Goal: Transaction & Acquisition: Purchase product/service

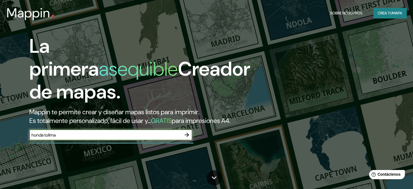
type input "honda tolima"
click at [188, 137] on icon "button" at bounding box center [187, 135] width 4 height 4
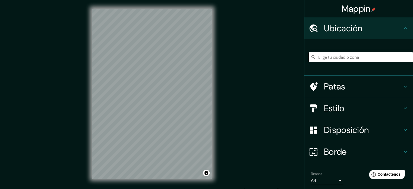
click at [345, 55] on input "Elige tu ciudad o zona" at bounding box center [361, 57] width 104 height 10
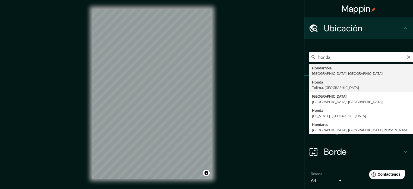
type input "Honda, [GEOGRAPHIC_DATA], [GEOGRAPHIC_DATA]"
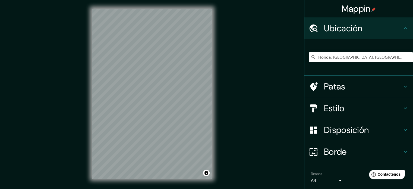
click at [337, 107] on font "Estilo" at bounding box center [334, 107] width 20 height 11
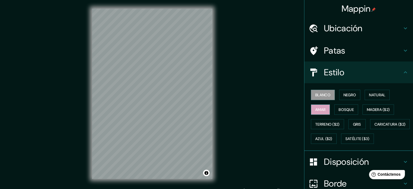
click at [323, 106] on button "Amar" at bounding box center [320, 109] width 19 height 10
click at [344, 96] on font "Negro" at bounding box center [350, 94] width 13 height 5
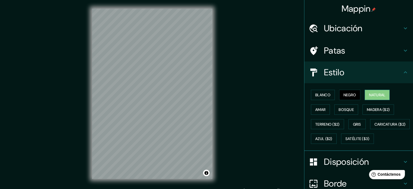
click at [369, 95] on font "Natural" at bounding box center [377, 94] width 16 height 5
click at [349, 106] on font "Bosque" at bounding box center [346, 109] width 15 height 7
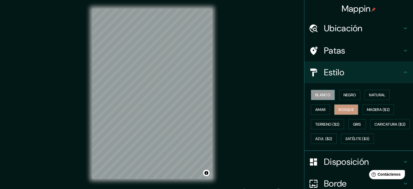
click at [323, 95] on font "Blanco" at bounding box center [322, 94] width 15 height 5
click at [339, 95] on button "Negro" at bounding box center [349, 95] width 21 height 10
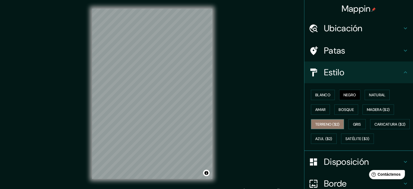
click at [324, 124] on font "Terreno ($2)" at bounding box center [327, 124] width 24 height 5
click at [348, 123] on button "Gris" at bounding box center [356, 124] width 17 height 10
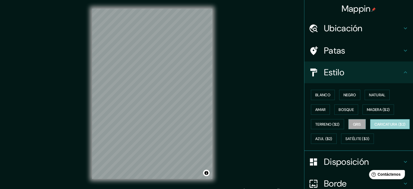
click at [374, 127] on font "Caricatura ($2)" at bounding box center [389, 124] width 31 height 5
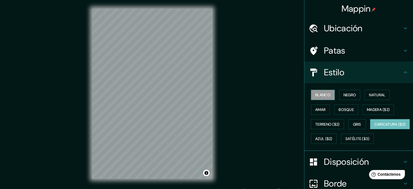
click at [323, 96] on font "Blanco" at bounding box center [322, 94] width 15 height 5
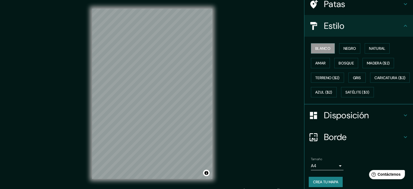
scroll to position [54, 0]
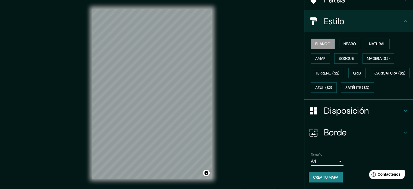
click at [342, 138] on font "Borde" at bounding box center [335, 132] width 23 height 11
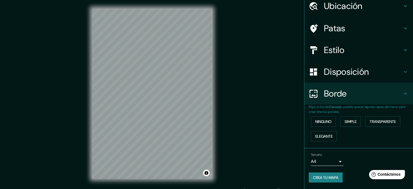
scroll to position [22, 0]
click at [324, 123] on font "Ninguno" at bounding box center [323, 121] width 16 height 5
click at [345, 124] on font "Simple" at bounding box center [351, 121] width 12 height 7
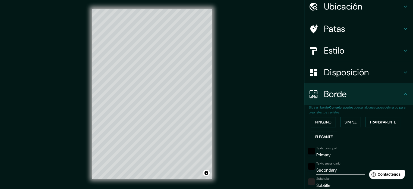
click at [324, 119] on font "Ninguno" at bounding box center [323, 121] width 16 height 5
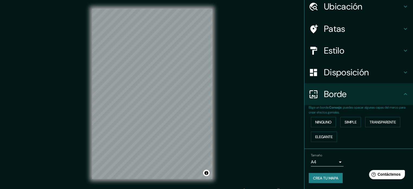
click at [348, 77] on font "Disposición" at bounding box center [346, 72] width 45 height 11
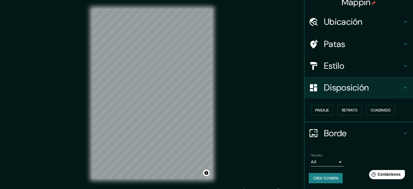
scroll to position [0, 0]
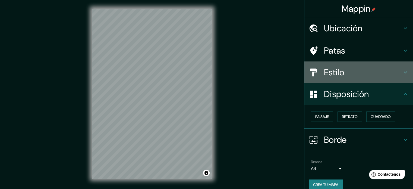
click at [335, 73] on font "Estilo" at bounding box center [334, 72] width 20 height 11
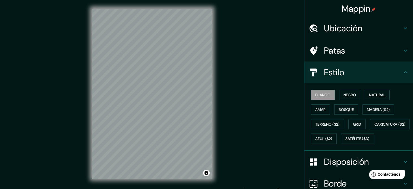
click at [336, 23] on font "Ubicación" at bounding box center [343, 28] width 39 height 11
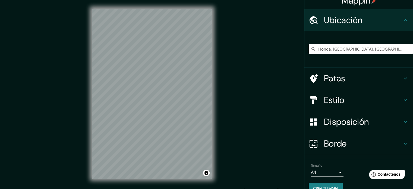
scroll to position [19, 0]
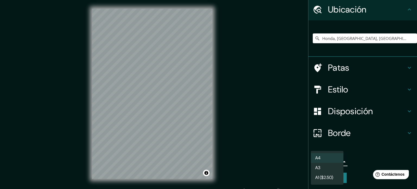
click at [331, 159] on body "Mappin Ubicación Honda, [GEOGRAPHIC_DATA], [GEOGRAPHIC_DATA] Patas Estilo Dispo…" at bounding box center [208, 94] width 417 height 189
click at [351, 155] on div at bounding box center [208, 94] width 417 height 189
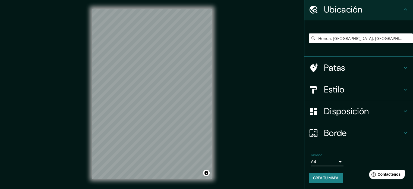
click at [329, 176] on font "Crea tu mapa" at bounding box center [325, 177] width 25 height 5
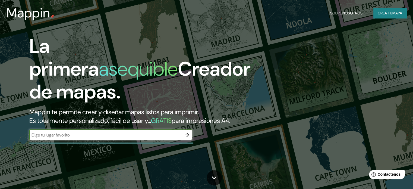
click at [121, 138] on input "text" at bounding box center [105, 135] width 152 height 6
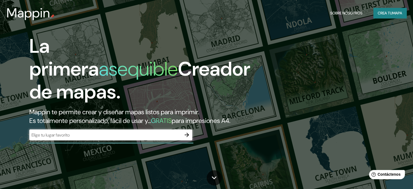
click at [118, 140] on div "​" at bounding box center [110, 134] width 163 height 11
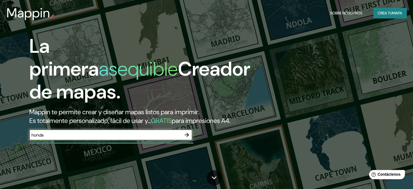
type input "honda"
click at [184, 138] on icon "button" at bounding box center [187, 134] width 7 height 7
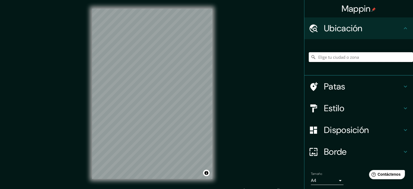
click at [326, 57] on input "Elige tu ciudad o zona" at bounding box center [361, 57] width 104 height 10
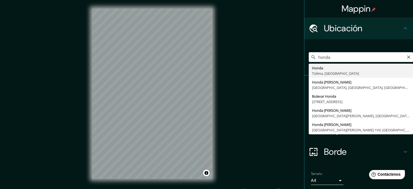
type input "Honda, [GEOGRAPHIC_DATA], [GEOGRAPHIC_DATA]"
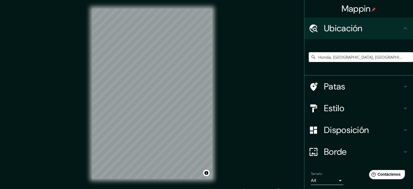
click at [359, 106] on h4 "Estilo" at bounding box center [363, 108] width 78 height 11
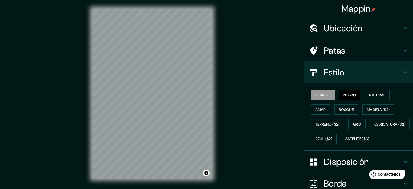
click at [344, 95] on font "Negro" at bounding box center [350, 94] width 13 height 5
click at [322, 110] on font "Amar" at bounding box center [320, 109] width 10 height 5
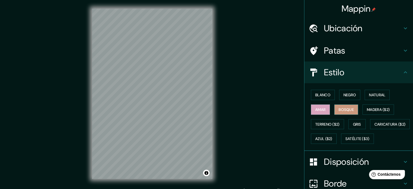
click at [347, 106] on font "Bosque" at bounding box center [346, 109] width 15 height 7
click at [369, 96] on font "Natural" at bounding box center [377, 94] width 16 height 5
click at [351, 107] on button "Bosque" at bounding box center [346, 109] width 24 height 10
click at [206, 174] on button "Activar o desactivar atribución" at bounding box center [206, 172] width 7 height 7
